Goal: Communication & Community: Participate in discussion

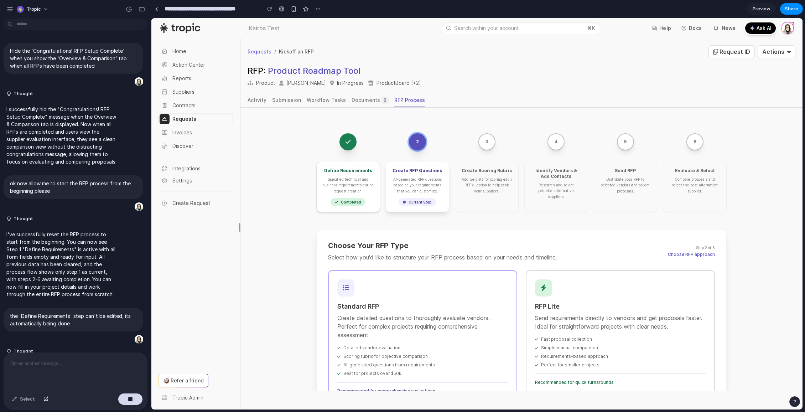
scroll to position [498, 0]
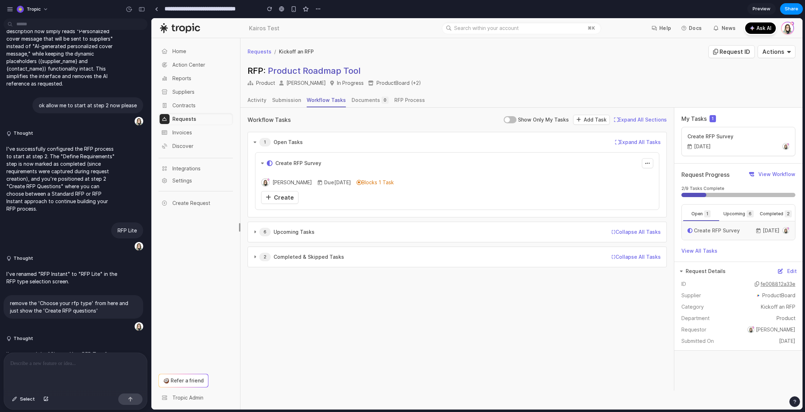
scroll to position [550, 0]
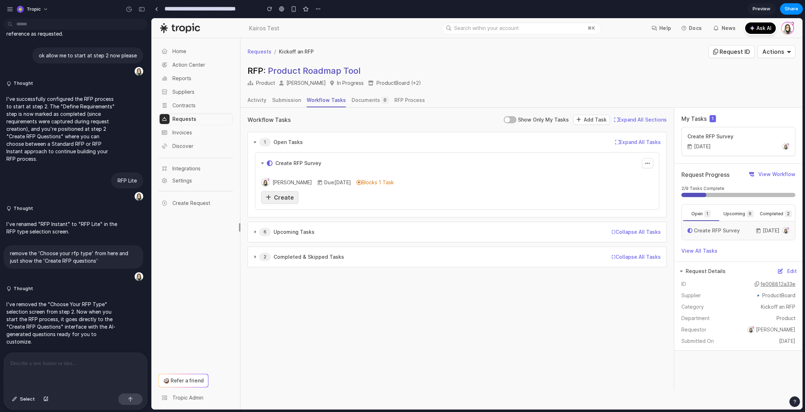
click at [285, 199] on span "Create" at bounding box center [284, 197] width 20 height 7
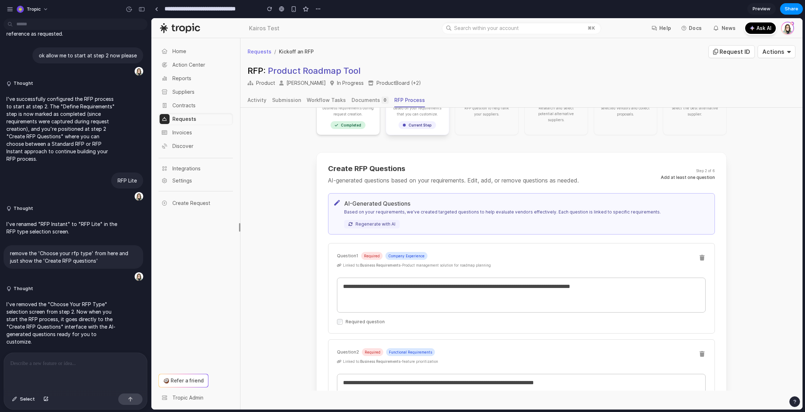
scroll to position [118, 0]
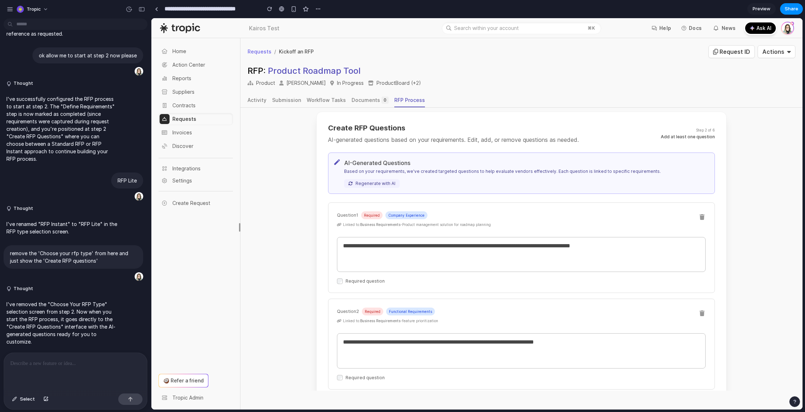
click at [797, 403] on div "button" at bounding box center [794, 401] width 5 height 5
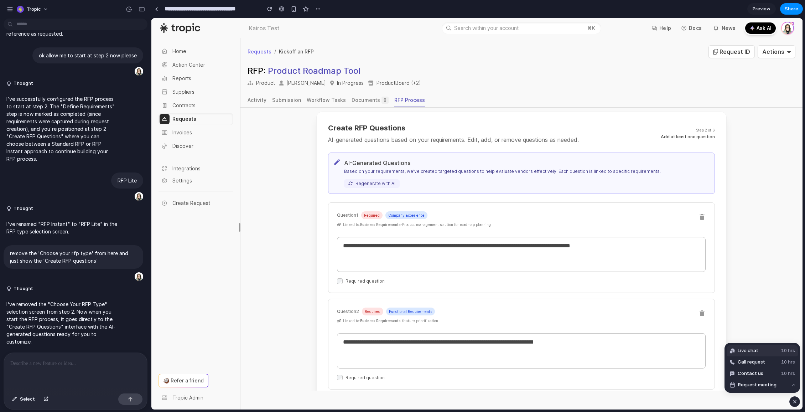
click at [762, 349] on button "Live chat 10 hrs" at bounding box center [762, 350] width 71 height 11
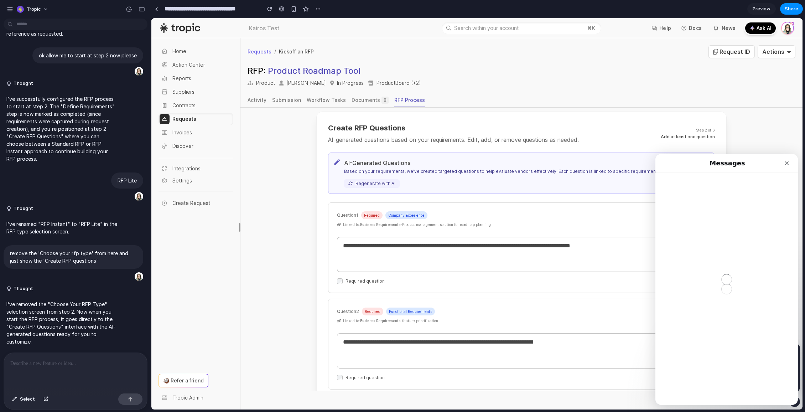
scroll to position [0, 0]
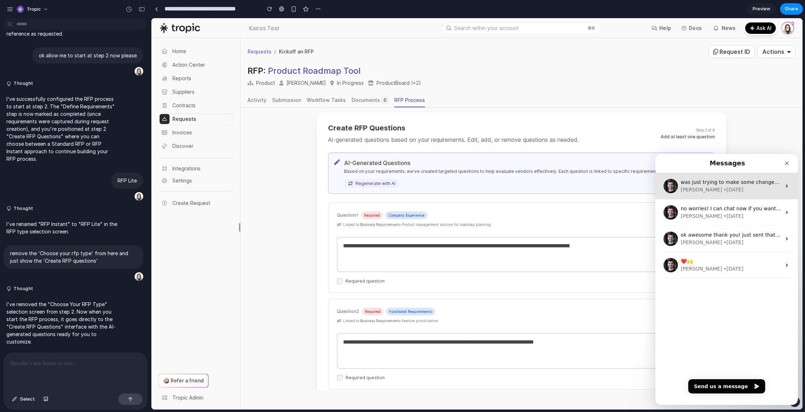
click at [716, 185] on span "was just trying to make some changes quick before some customer interviews Im u…" at bounding box center [815, 182] width 269 height 6
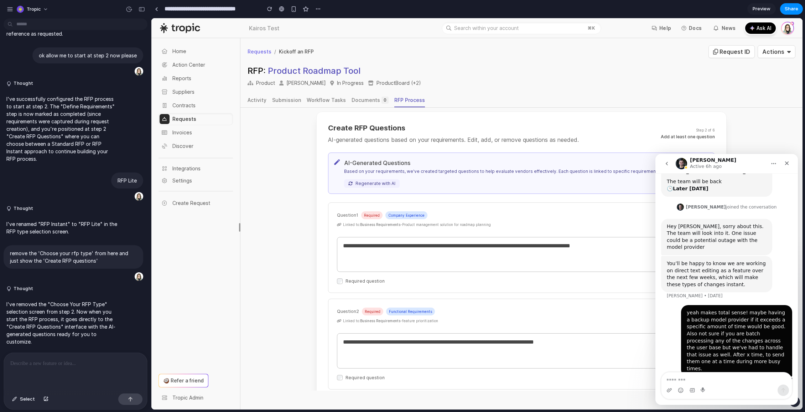
scroll to position [116, 0]
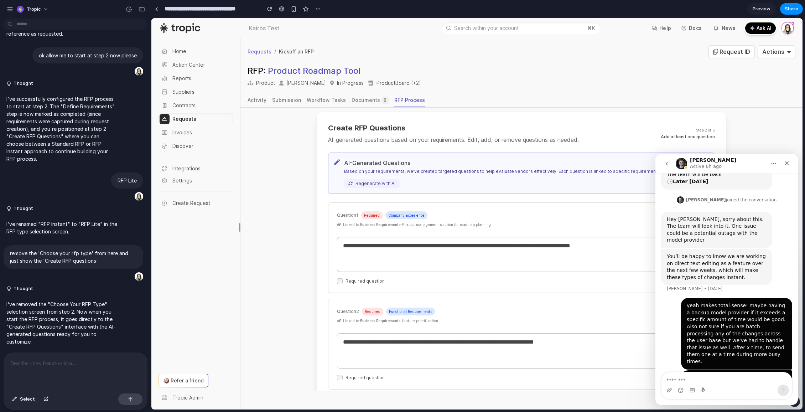
click at [666, 163] on icon "go back" at bounding box center [667, 164] width 2 height 4
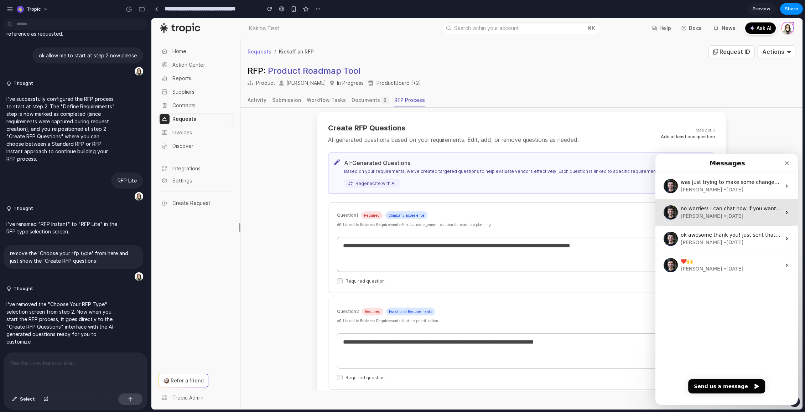
click at [726, 209] on span "no worries! I can chat now if you want - if not lets reschedule for next week" at bounding box center [775, 209] width 188 height 6
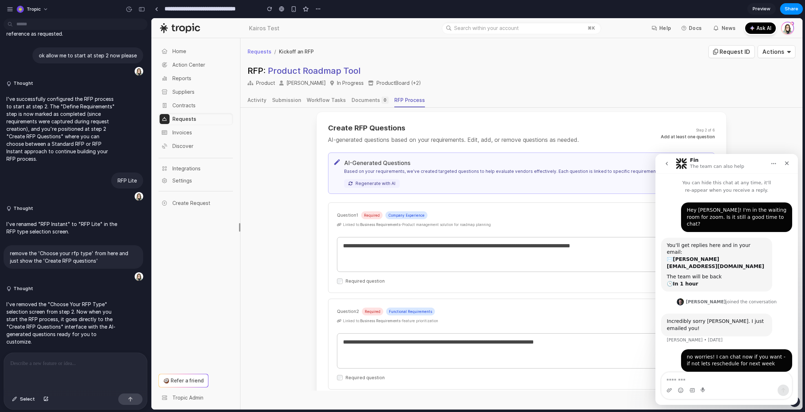
click at [665, 162] on icon "go back" at bounding box center [667, 164] width 6 height 6
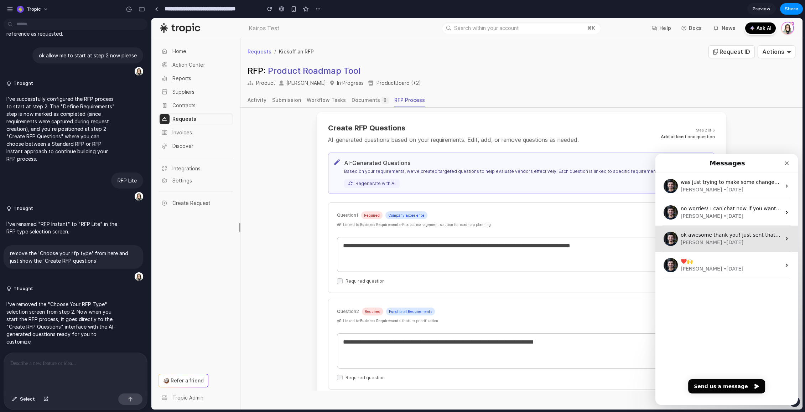
click at [739, 240] on div "[PERSON_NAME] • [DATE]" at bounding box center [731, 242] width 100 height 7
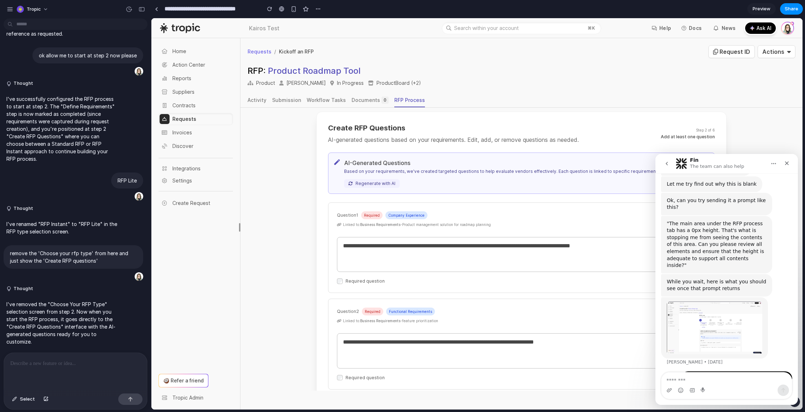
scroll to position [199, 0]
click at [666, 163] on icon "go back" at bounding box center [667, 164] width 2 height 4
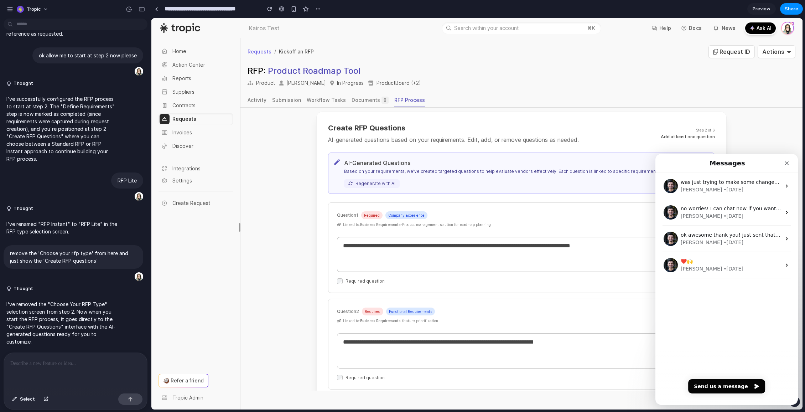
scroll to position [0, 0]
click at [744, 185] on div "was just trying to make some changes quick before some customer interviews Im u…" at bounding box center [731, 185] width 100 height 15
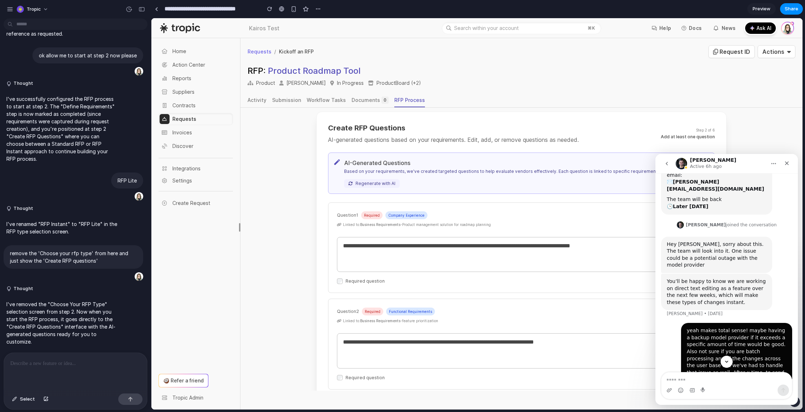
scroll to position [116, 0]
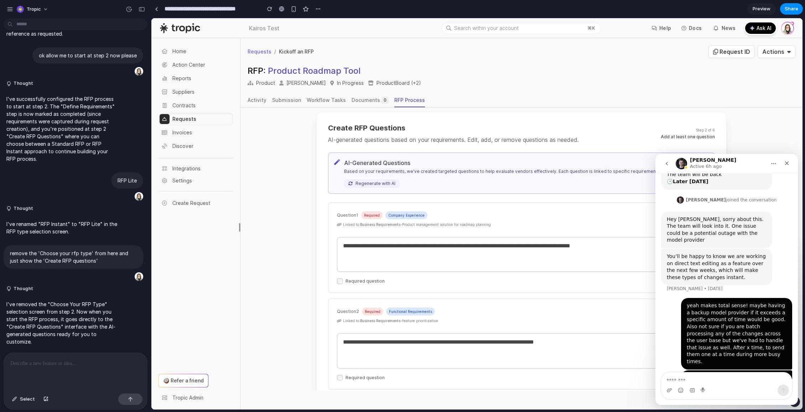
click at [668, 162] on icon "go back" at bounding box center [667, 164] width 6 height 6
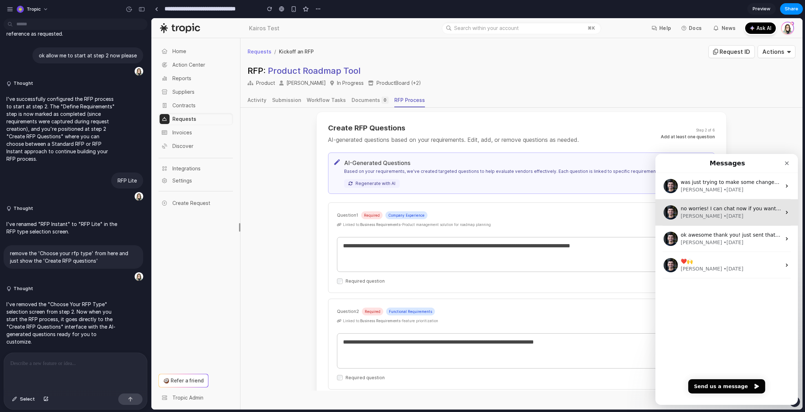
click at [735, 214] on div "[PERSON_NAME] • [DATE]" at bounding box center [731, 215] width 100 height 7
